Goal: Task Accomplishment & Management: Use online tool/utility

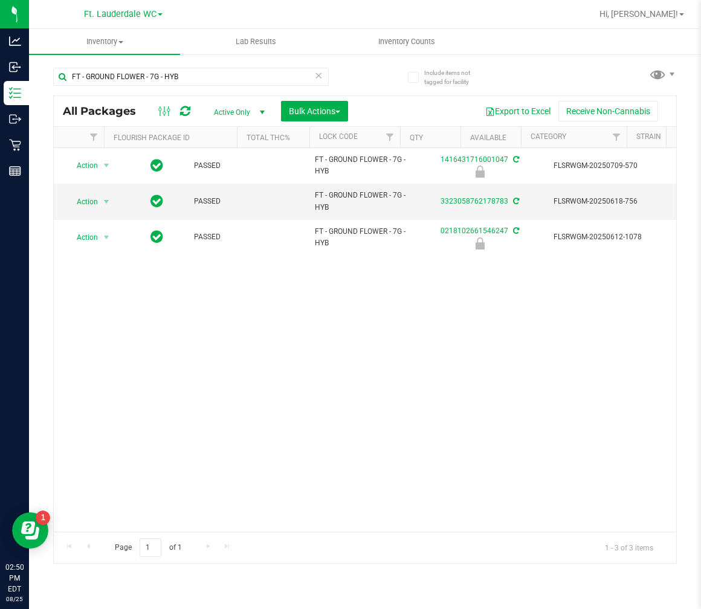
scroll to position [0, 443]
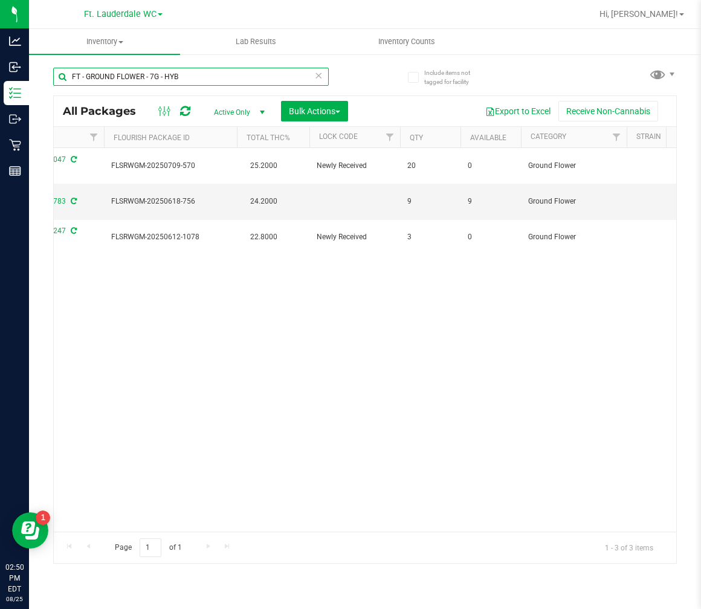
click at [238, 77] on input "FT - GROUND FLOWER - 7G - HYB" at bounding box center [191, 77] width 276 height 18
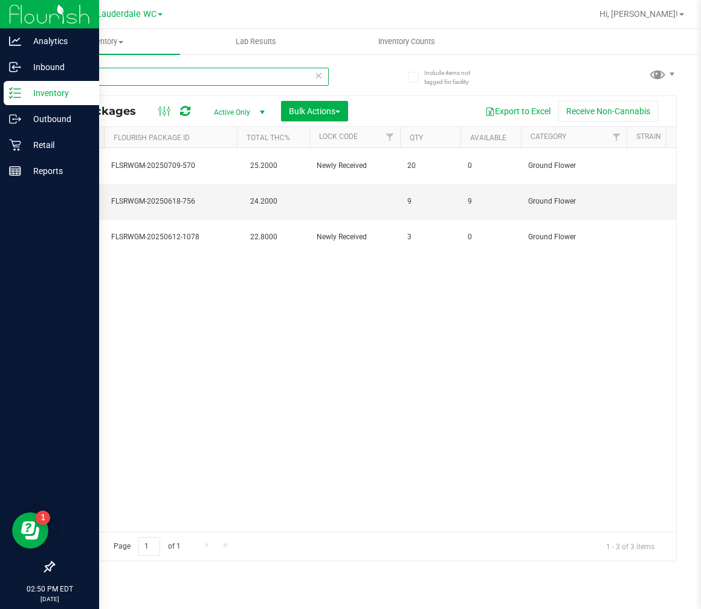
type input "F"
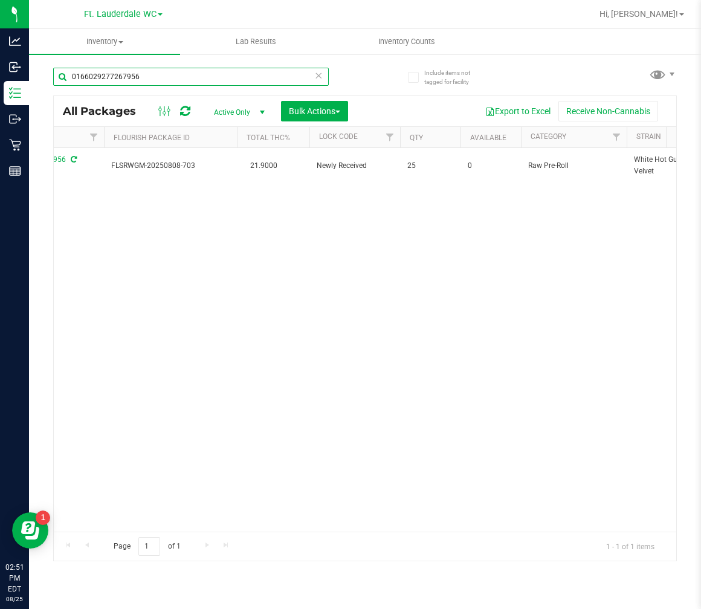
type input "0166029277267956"
click at [282, 285] on div "Action Action Edit attributes Global inventory Locate package Package audit log…" at bounding box center [365, 340] width 623 height 384
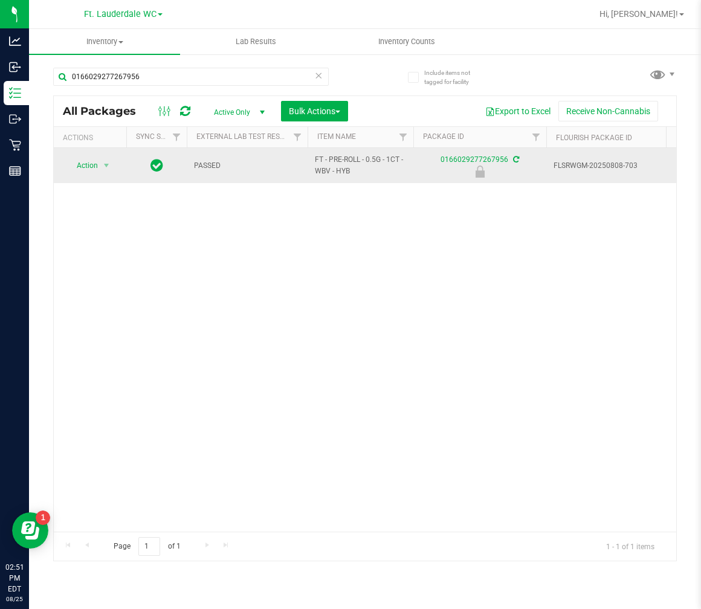
click at [88, 162] on span "Action" at bounding box center [82, 165] width 33 height 17
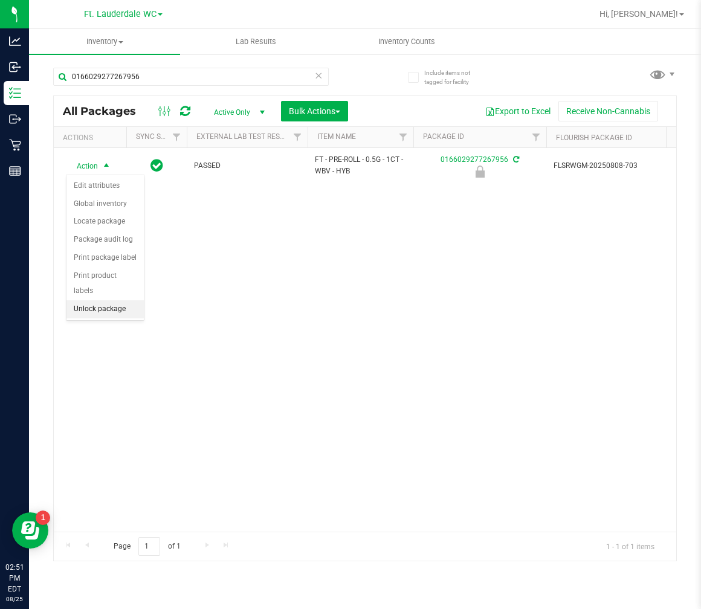
click at [111, 307] on li "Unlock package" at bounding box center [105, 309] width 77 height 18
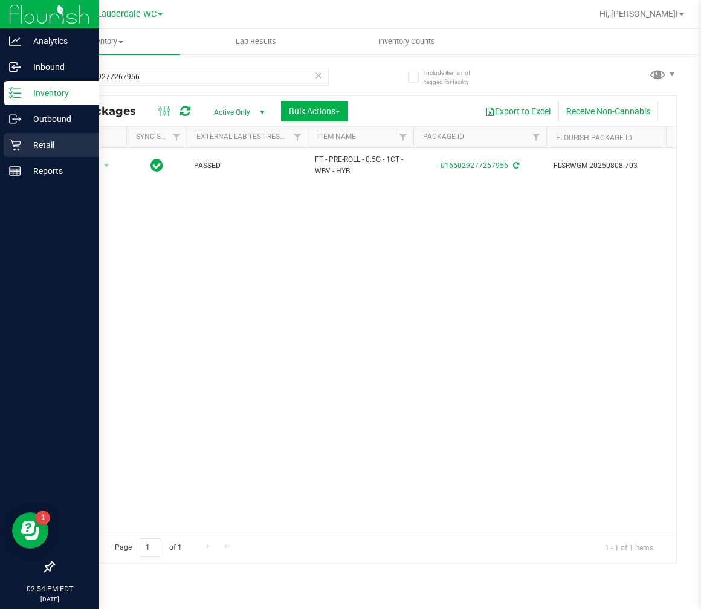
click at [25, 141] on p "Retail" at bounding box center [57, 145] width 73 height 15
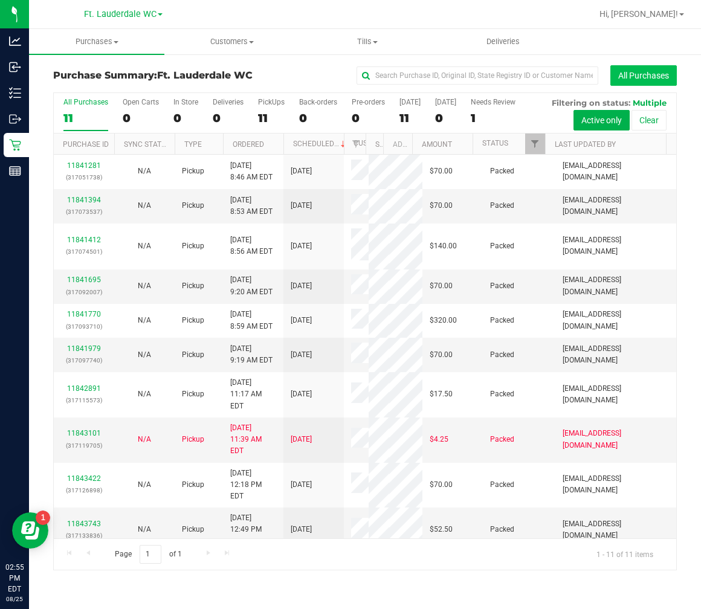
click at [622, 76] on button "All Purchases" at bounding box center [644, 75] width 67 height 21
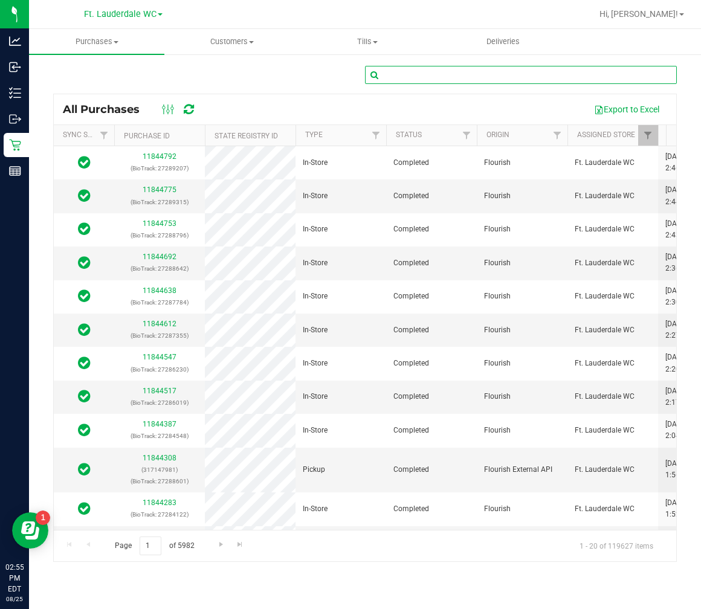
click at [460, 73] on input "text" at bounding box center [521, 75] width 312 height 18
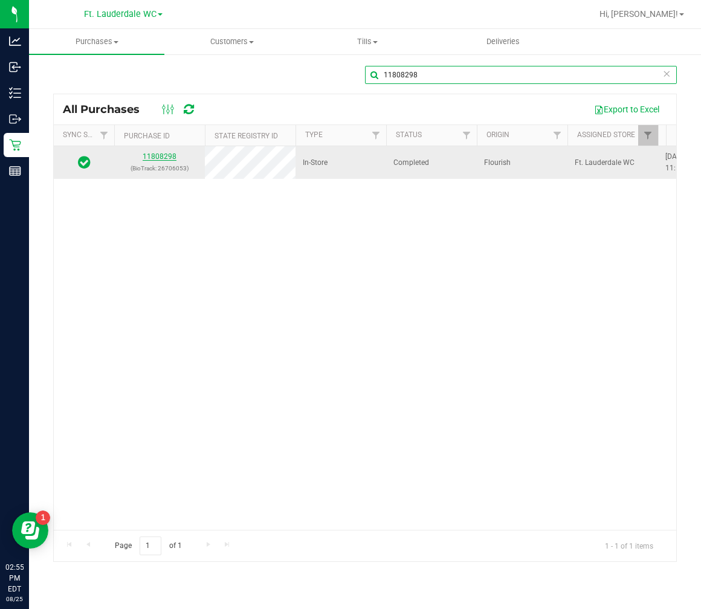
type input "11808298"
click at [167, 154] on link "11808298" at bounding box center [160, 156] width 34 height 8
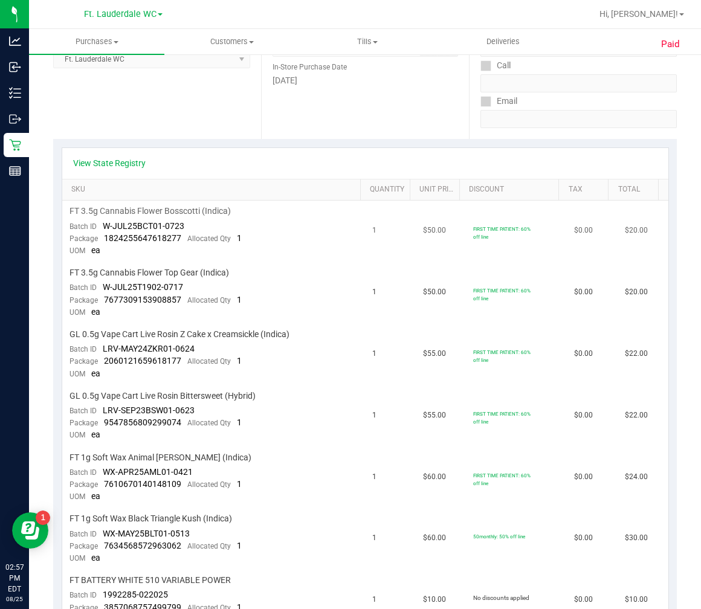
scroll to position [268, 0]
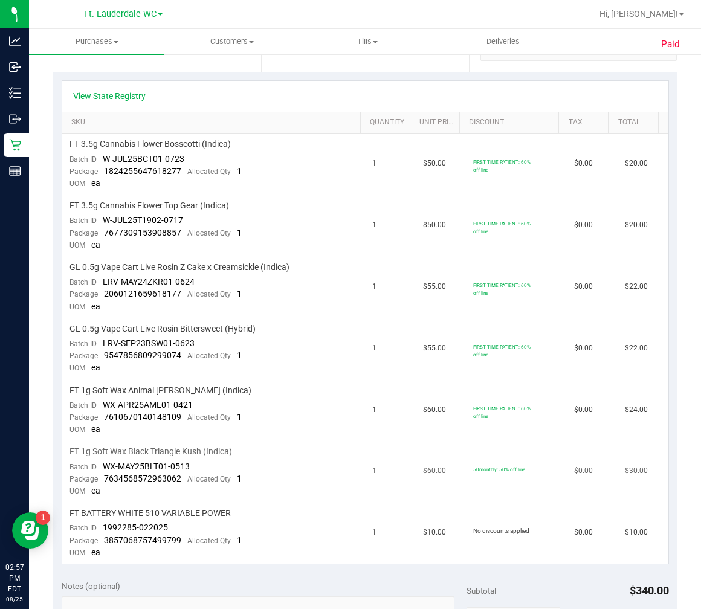
click at [143, 469] on span "WX-MAY25BLT01-0513" at bounding box center [146, 467] width 87 height 10
drag, startPoint x: 106, startPoint y: 464, endPoint x: 128, endPoint y: 463, distance: 21.8
click at [128, 463] on span "WX-MAY25BLT01-0513" at bounding box center [146, 467] width 87 height 10
click at [123, 463] on span "WX-MAY25BLT01-0513" at bounding box center [146, 467] width 87 height 10
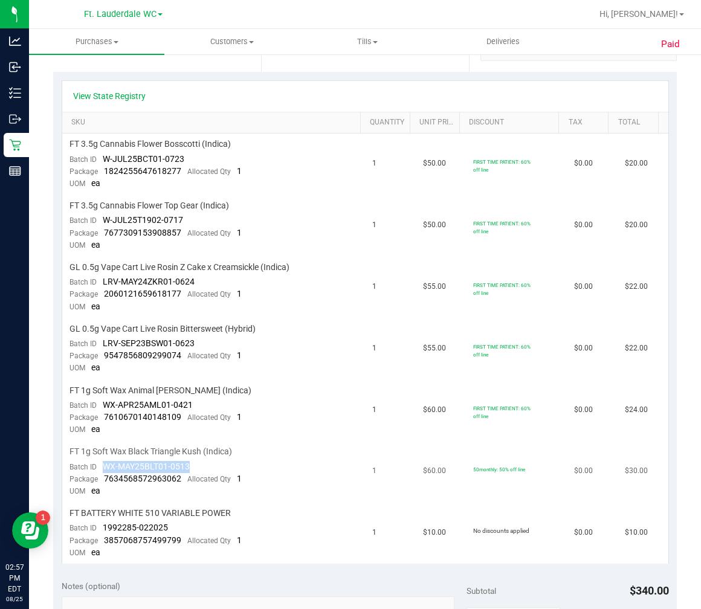
drag, startPoint x: 102, startPoint y: 464, endPoint x: 188, endPoint y: 470, distance: 86.7
click at [188, 470] on div "Batch ID WX-MAY25BLT01-0513" at bounding box center [130, 467] width 120 height 12
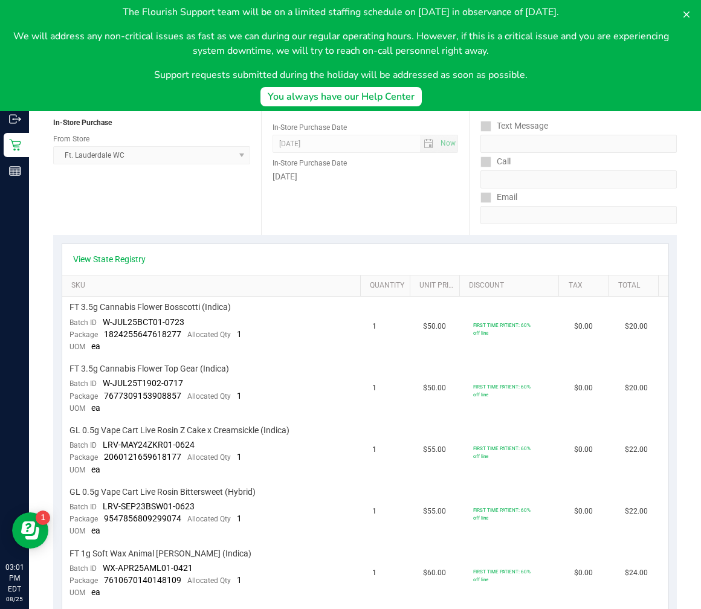
scroll to position [0, 0]
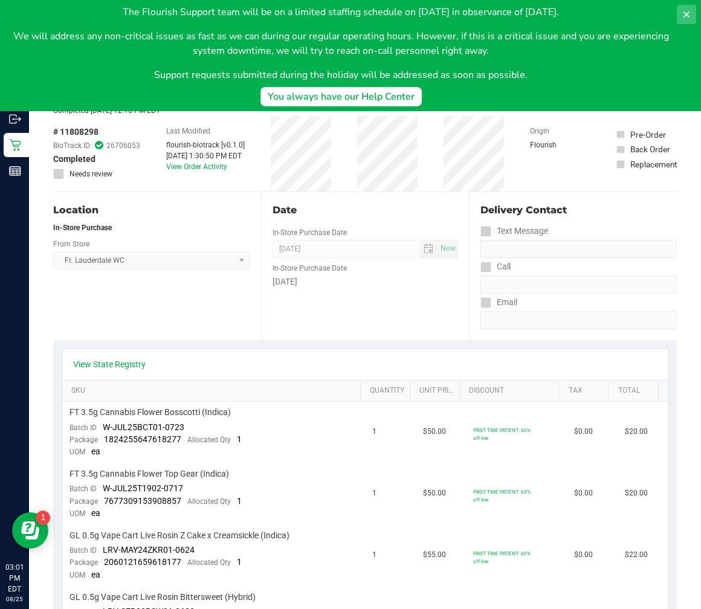
click at [686, 13] on icon at bounding box center [687, 14] width 6 height 6
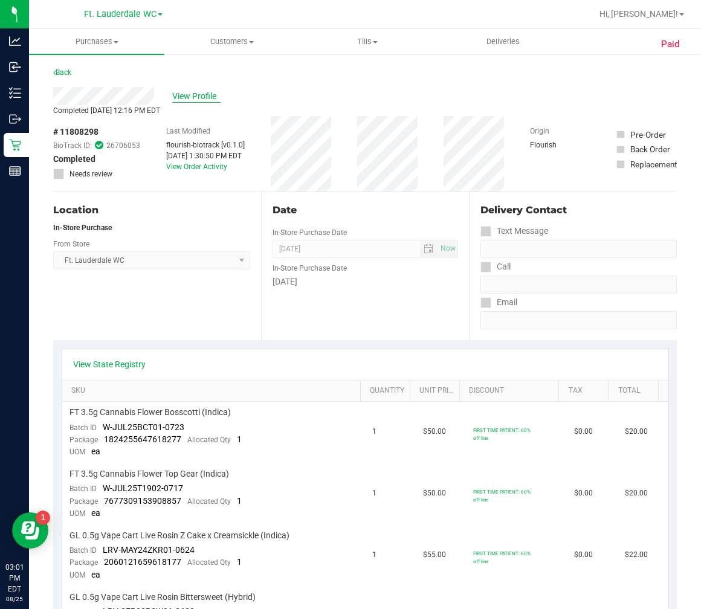
click at [177, 91] on span "View Profile" at bounding box center [196, 96] width 48 height 13
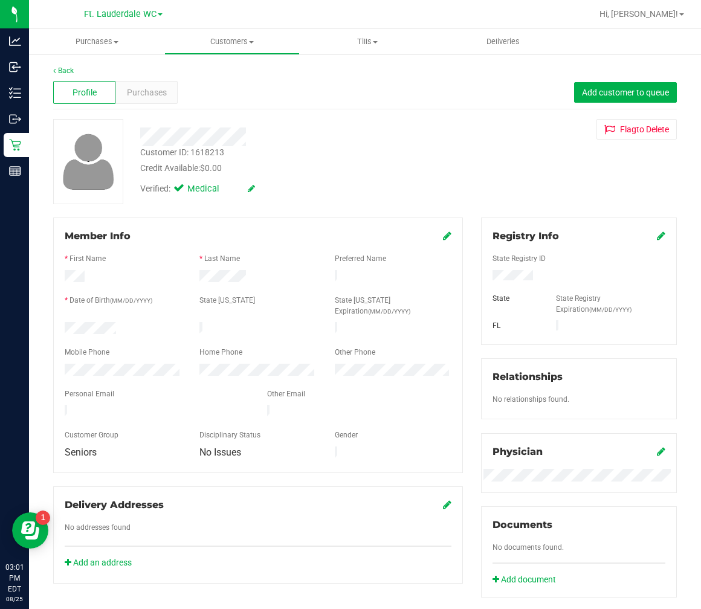
click at [212, 150] on div "Customer ID: 1618213" at bounding box center [182, 152] width 84 height 13
click at [229, 148] on div "Customer ID: 1618213 Credit Available: $0.00" at bounding box center [291, 160] width 321 height 28
click at [220, 156] on div "Customer ID: 1618213" at bounding box center [182, 152] width 84 height 13
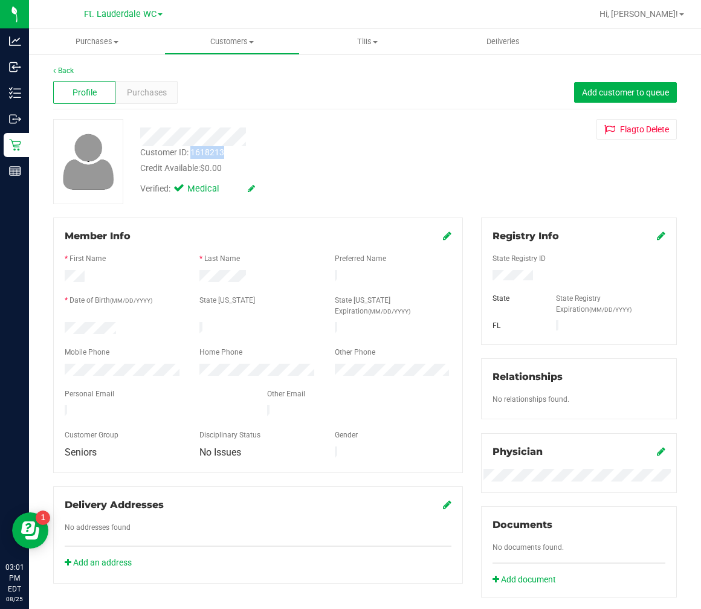
click at [220, 156] on div "Customer ID: 1618213" at bounding box center [182, 152] width 84 height 13
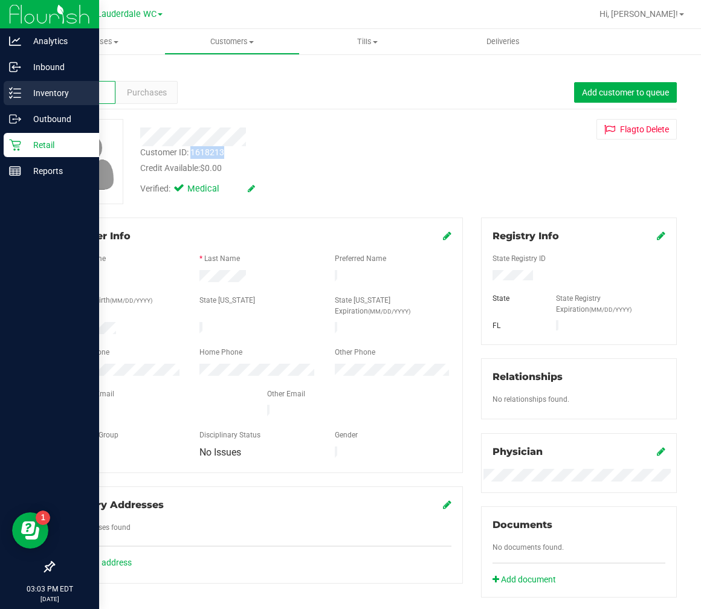
click at [22, 92] on p "Inventory" at bounding box center [57, 93] width 73 height 15
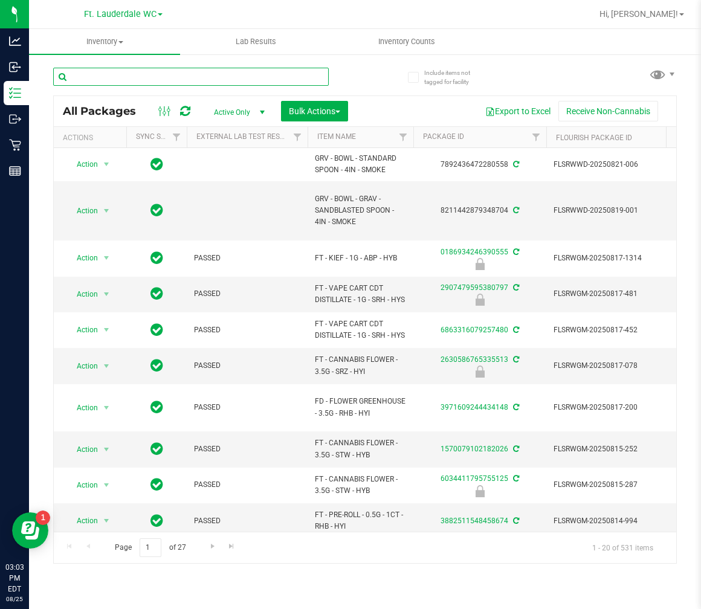
click at [136, 77] on input "text" at bounding box center [191, 77] width 276 height 18
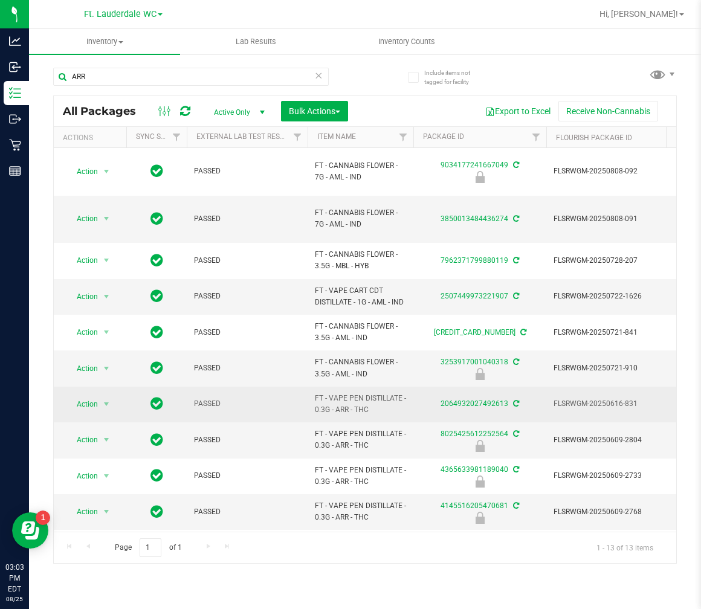
click at [342, 393] on span "FT - VAPE PEN DISTILLATE - 0.3G - ARR - THC" at bounding box center [360, 404] width 91 height 23
click at [343, 393] on span "FT - VAPE PEN DISTILLATE - 0.3G - ARR - THC" at bounding box center [360, 404] width 91 height 23
click at [346, 393] on span "FT - VAPE PEN DISTILLATE - 0.3G - ARR - THC" at bounding box center [360, 404] width 91 height 23
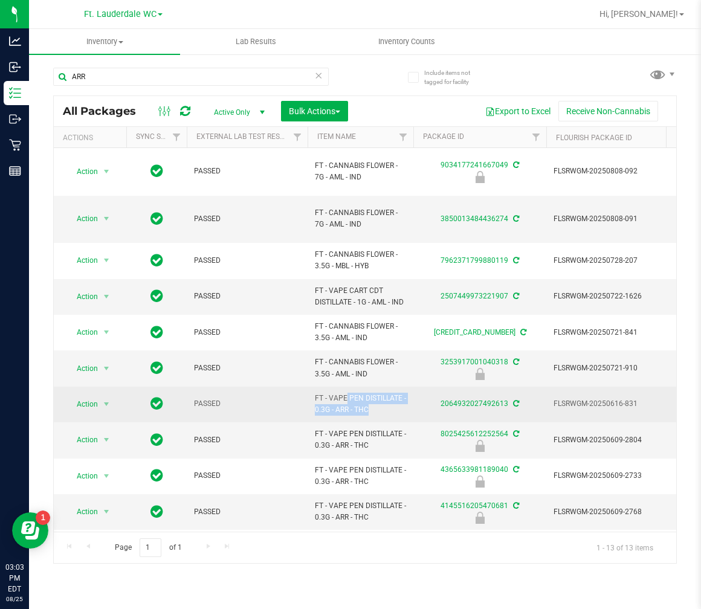
click at [346, 393] on span "FT - VAPE PEN DISTILLATE - 0.3G - ARR - THC" at bounding box center [360, 404] width 91 height 23
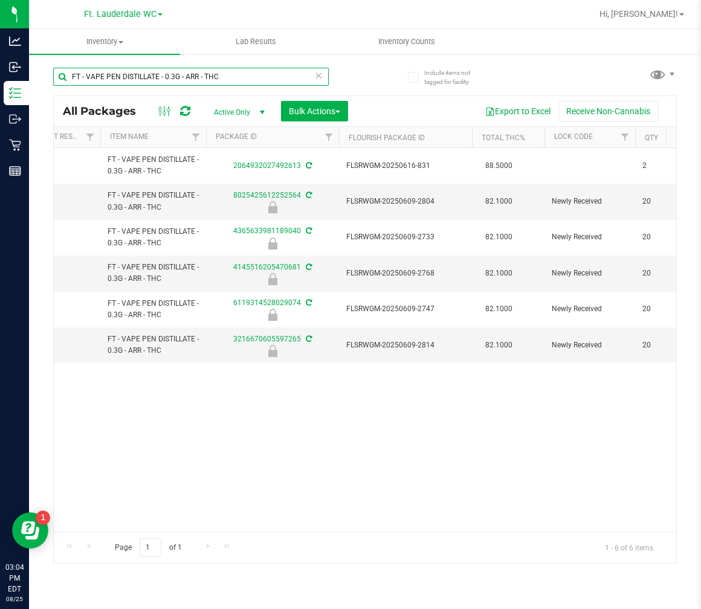
scroll to position [0, 197]
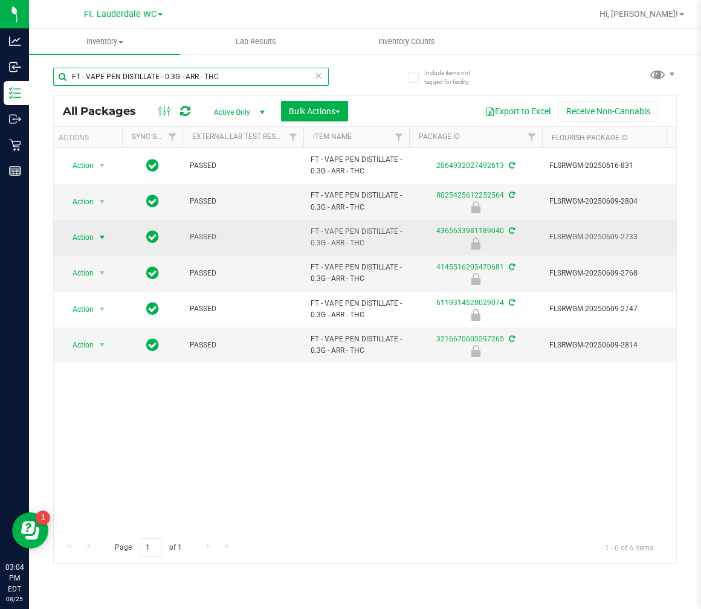
type input "FT - VAPE PEN DISTILLATE - 0.3G - ARR - THC"
click at [99, 238] on span "select" at bounding box center [102, 238] width 10 height 10
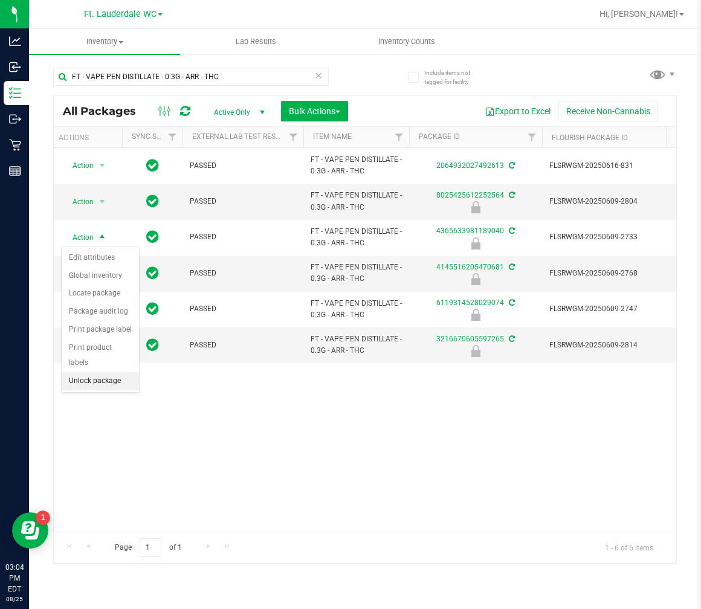
click at [116, 381] on li "Unlock package" at bounding box center [100, 381] width 77 height 18
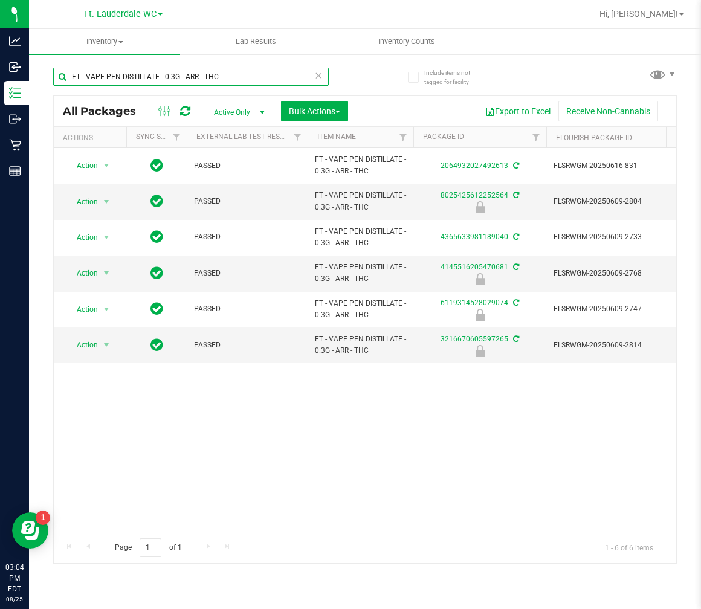
click at [195, 77] on input "FT - VAPE PEN DISTILLATE - 0.3G - ARR - THC" at bounding box center [191, 77] width 276 height 18
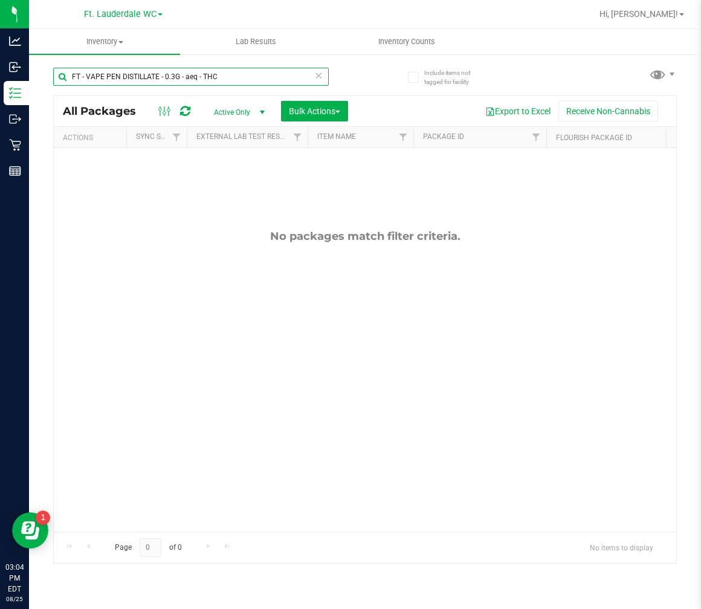
click at [233, 82] on input "FT - VAPE PEN DISTILLATE - 0.3G - aeq - THC" at bounding box center [191, 77] width 276 height 18
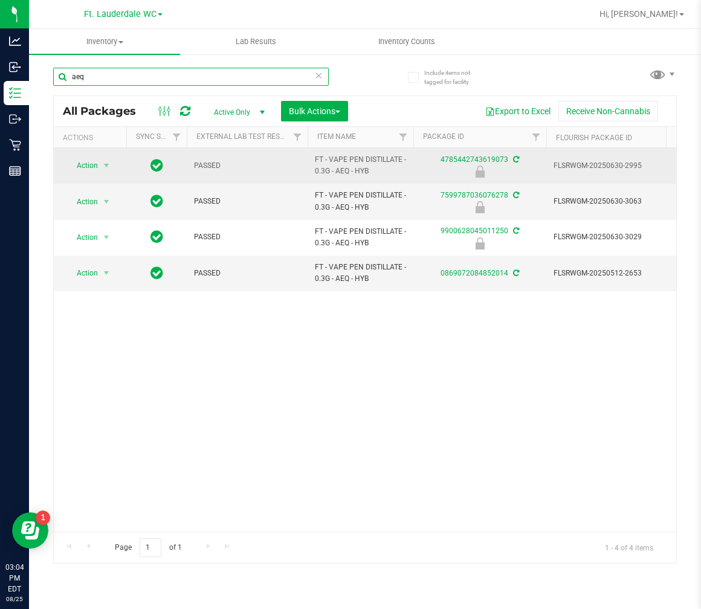
type input "aeq"
click at [79, 166] on span "Action" at bounding box center [82, 165] width 33 height 17
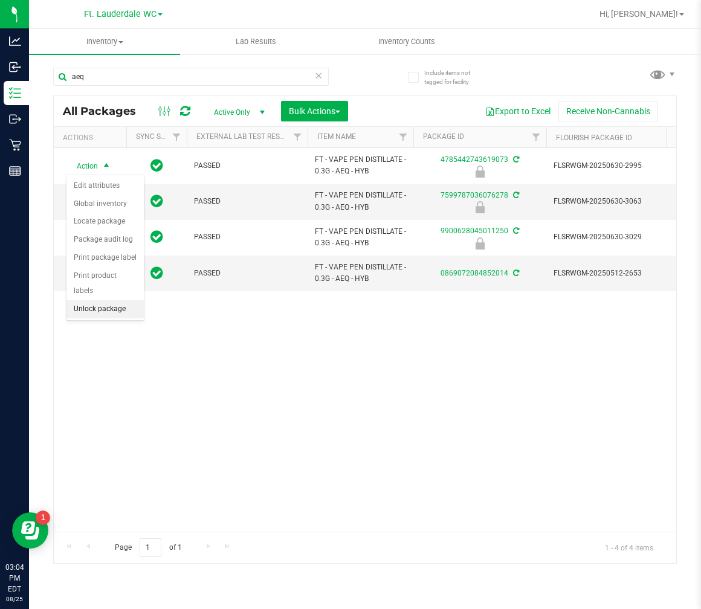
click at [103, 314] on li "Unlock package" at bounding box center [105, 309] width 77 height 18
